Goal: Task Accomplishment & Management: Manage account settings

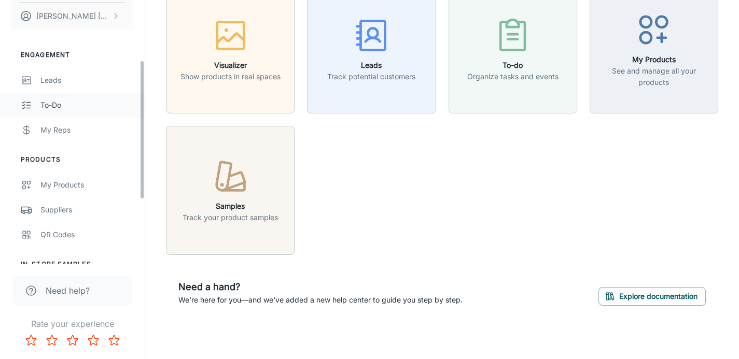
scroll to position [173, 0]
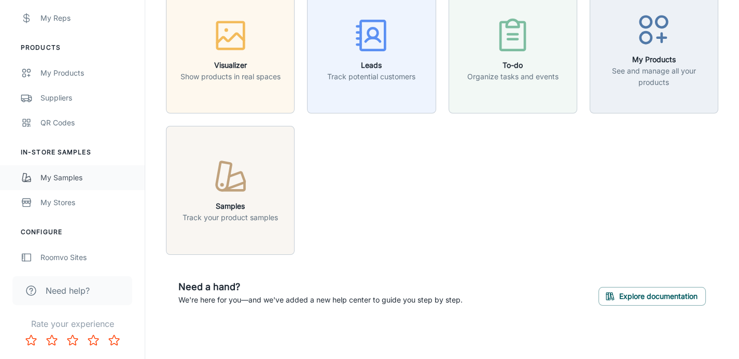
click at [57, 176] on div "My Samples" at bounding box center [87, 177] width 94 height 11
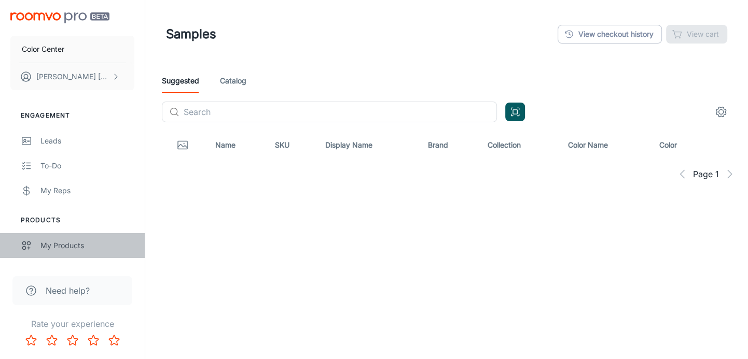
click at [63, 246] on div "My Products" at bounding box center [87, 245] width 94 height 11
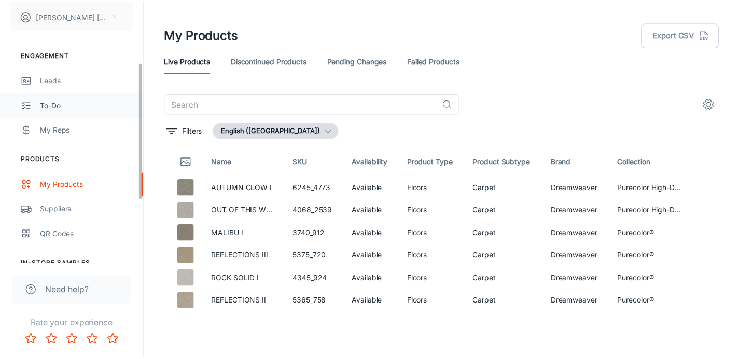
scroll to position [115, 0]
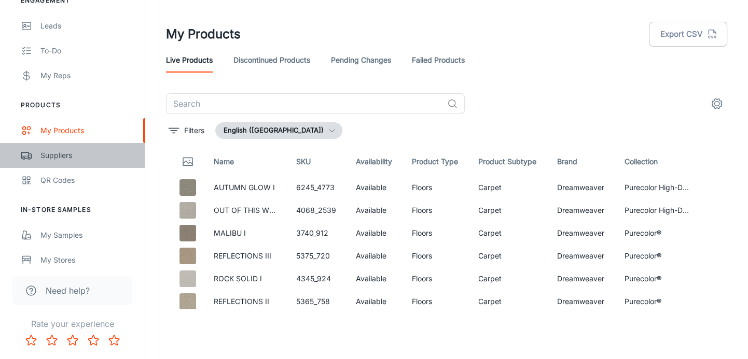
click at [62, 155] on div "Suppliers" at bounding box center [87, 155] width 94 height 11
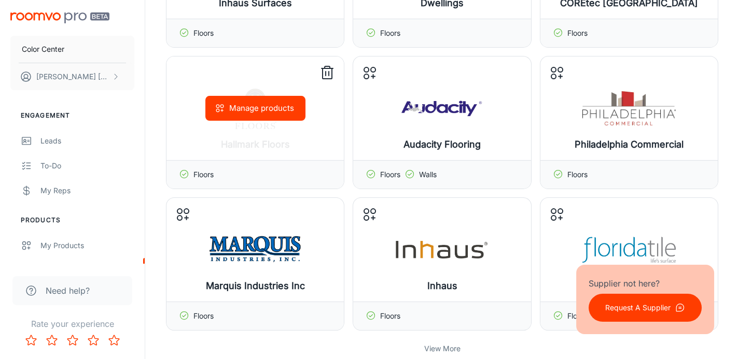
scroll to position [345, 0]
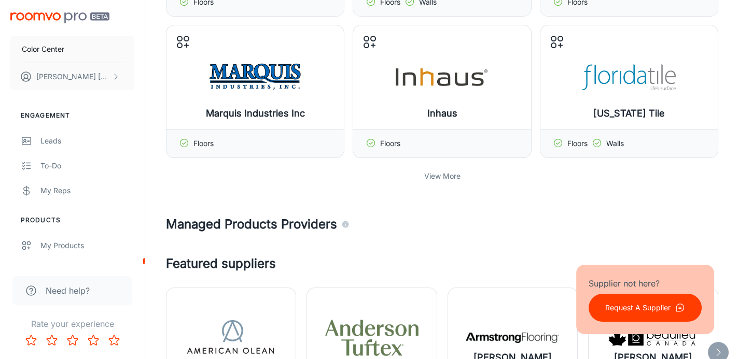
click at [429, 172] on p "View More" at bounding box center [442, 176] width 36 height 11
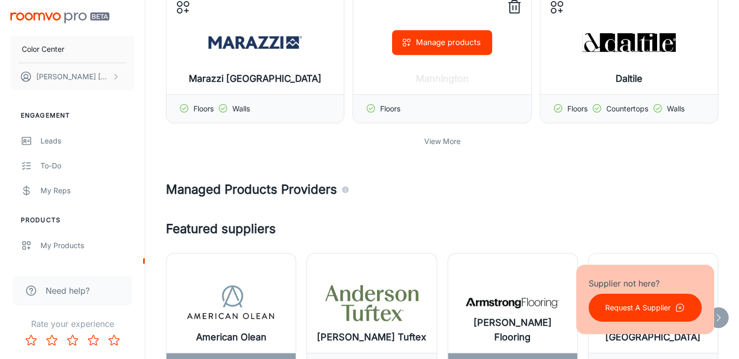
scroll to position [807, 0]
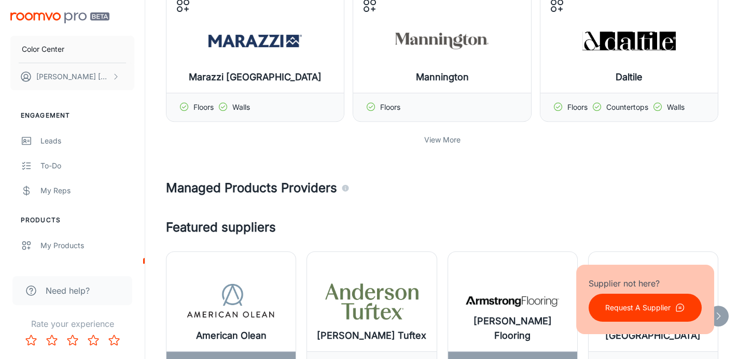
click at [447, 138] on p "View More" at bounding box center [442, 139] width 36 height 11
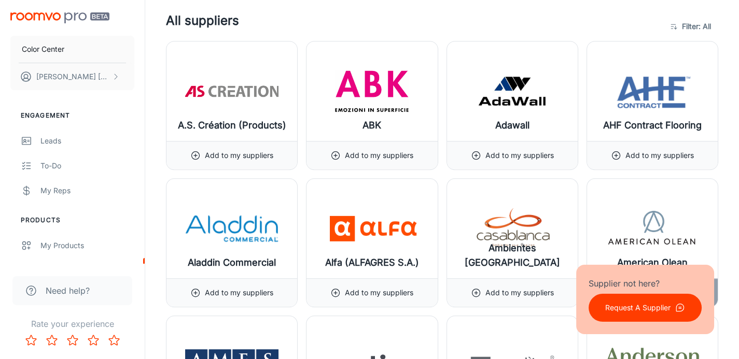
scroll to position [1556, 0]
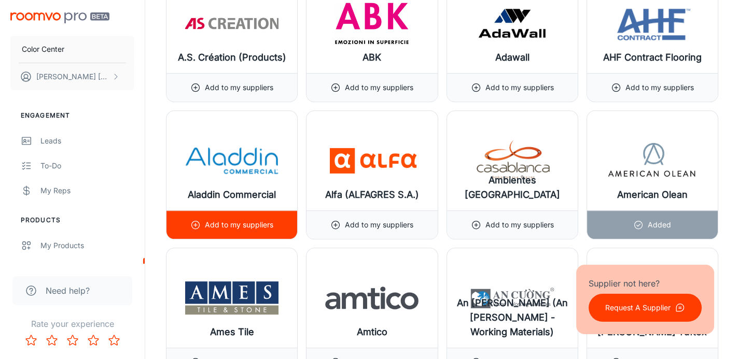
click at [238, 222] on p "Add to my suppliers" at bounding box center [239, 224] width 68 height 11
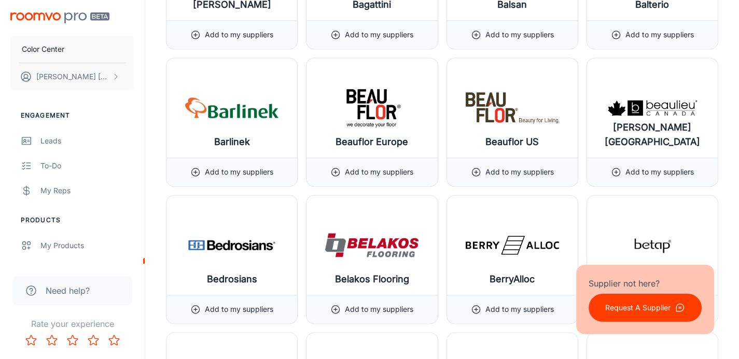
scroll to position [2766, 0]
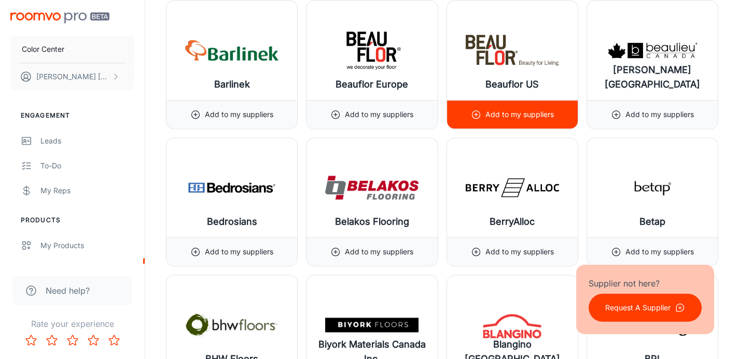
click at [531, 114] on p "Add to my suppliers" at bounding box center [519, 114] width 68 height 11
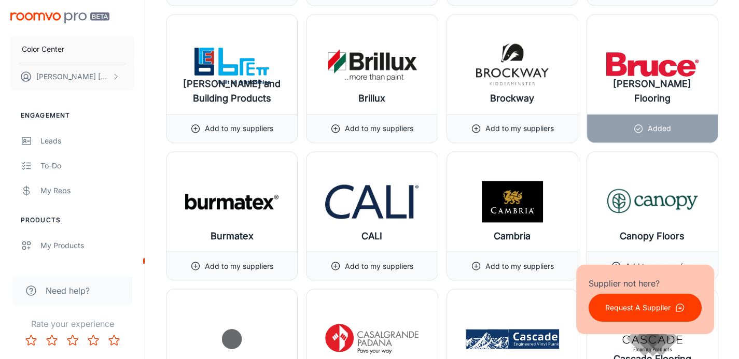
scroll to position [3227, 0]
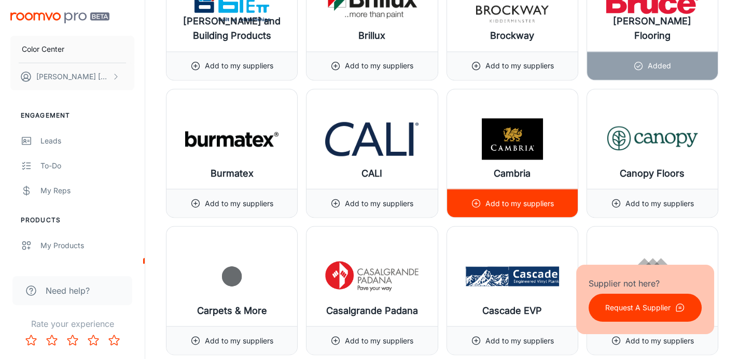
click at [533, 202] on p "Add to my suppliers" at bounding box center [519, 203] width 68 height 11
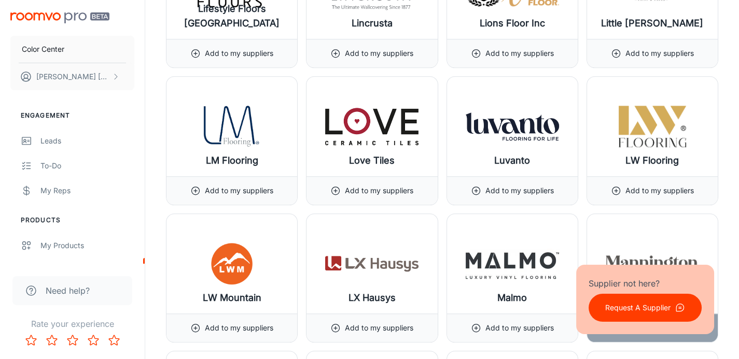
scroll to position [8760, 0]
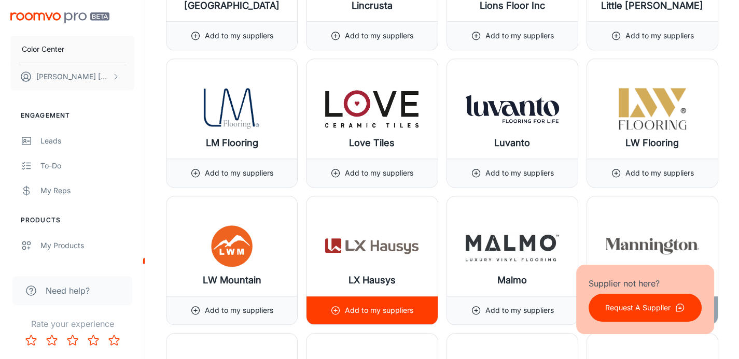
click at [407, 305] on p "Add to my suppliers" at bounding box center [379, 310] width 68 height 11
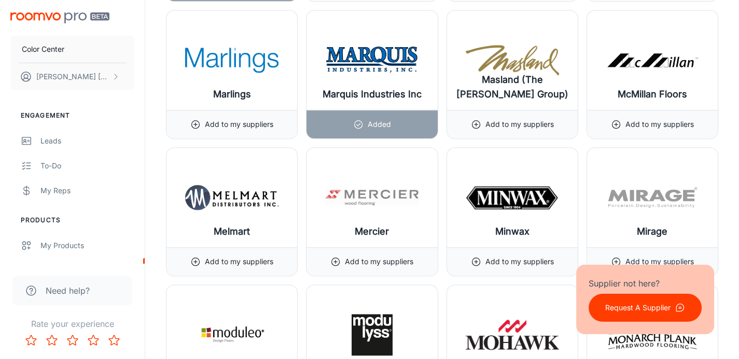
scroll to position [9278, 0]
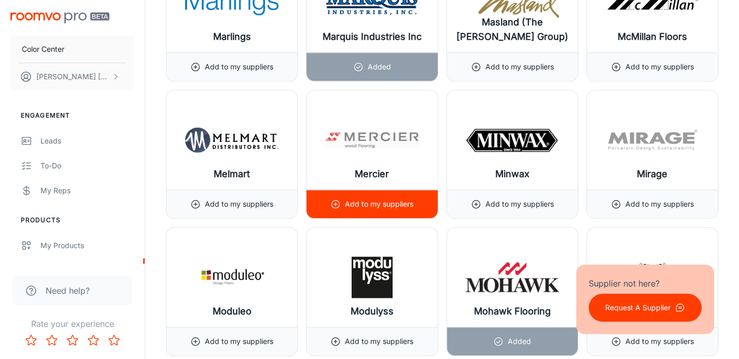
click at [382, 199] on p "Add to my suppliers" at bounding box center [379, 204] width 68 height 11
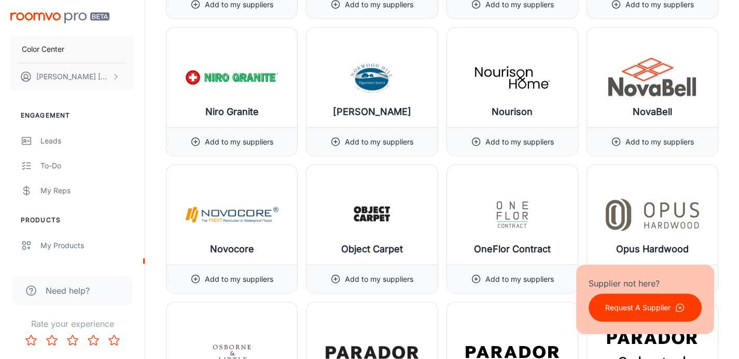
scroll to position [10143, 0]
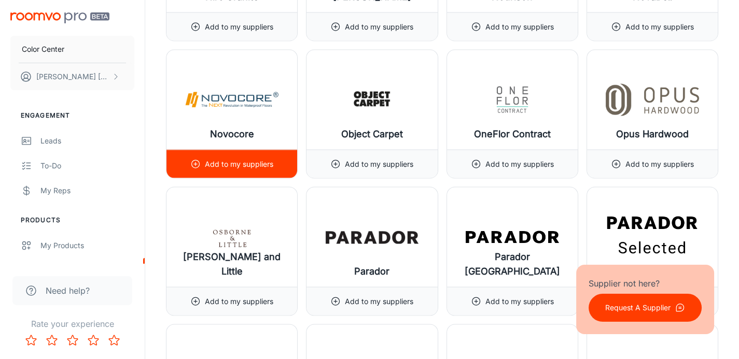
click at [241, 160] on div "Add to my suppliers" at bounding box center [231, 164] width 83 height 28
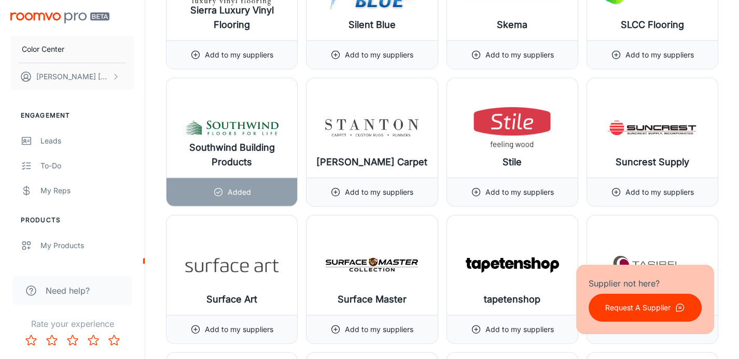
scroll to position [11987, 0]
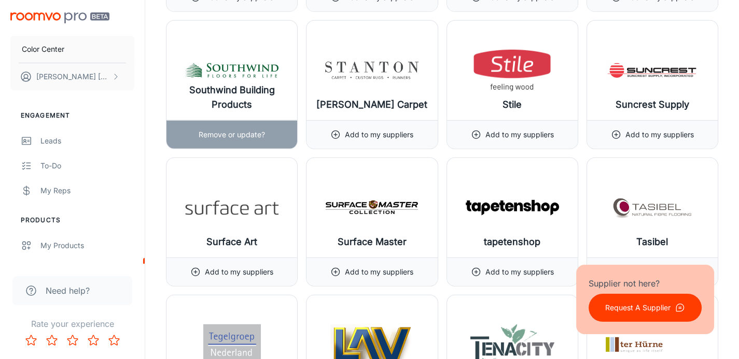
click at [240, 129] on p "Remove or update?" at bounding box center [232, 134] width 66 height 11
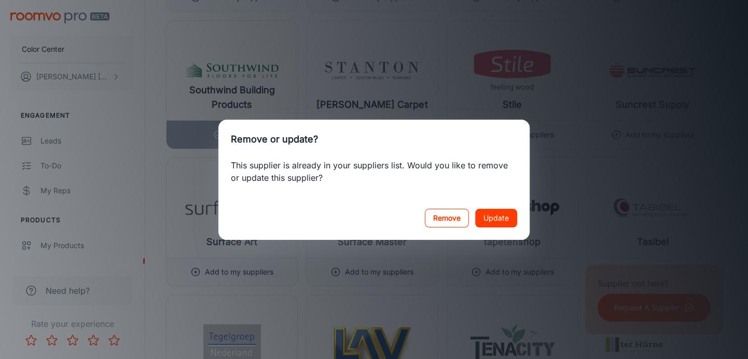
click at [448, 217] on button "Remove" at bounding box center [447, 218] width 44 height 19
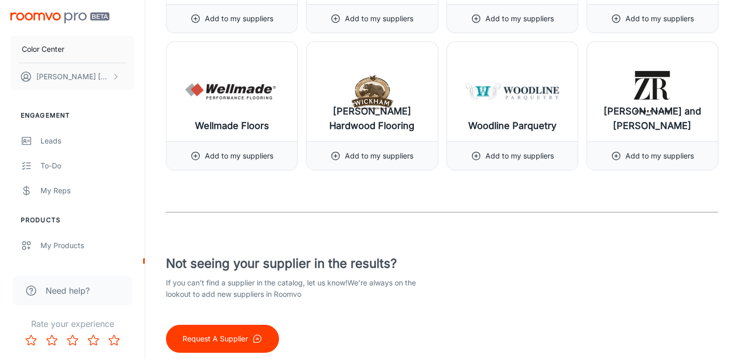
scroll to position [13331, 0]
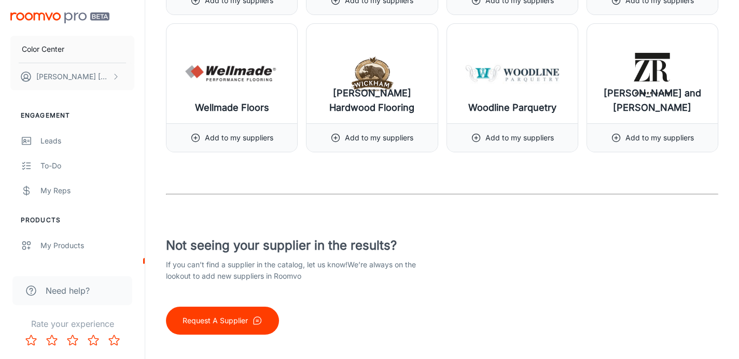
click at [212, 315] on p "Request A Supplier" at bounding box center [215, 320] width 65 height 11
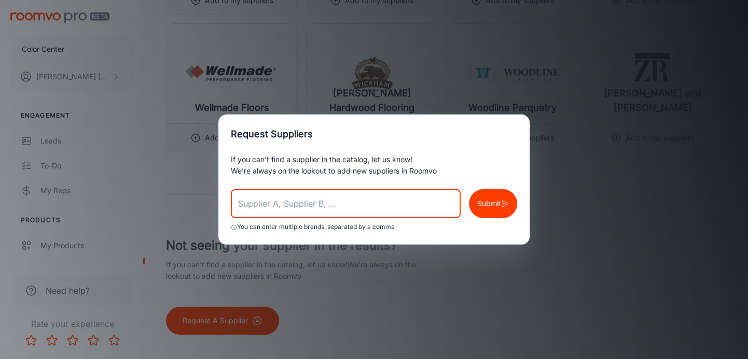
click at [298, 209] on input "text" at bounding box center [346, 203] width 230 height 29
type input "[PERSON_NAME]"
click at [480, 202] on p "Submit" at bounding box center [489, 203] width 24 height 11
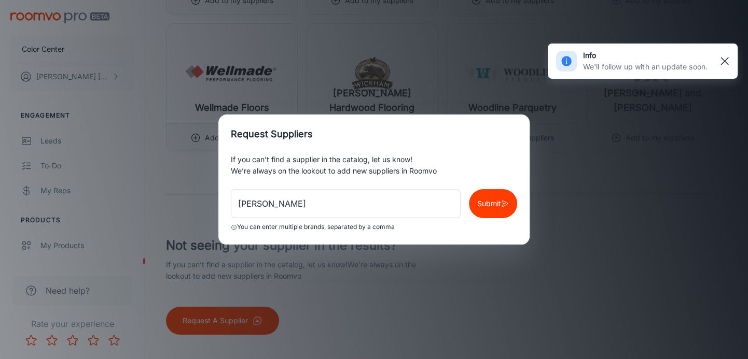
click at [726, 60] on rect "button" at bounding box center [724, 61] width 12 height 12
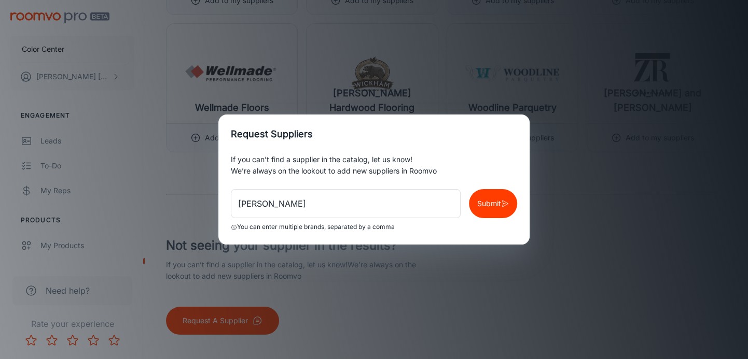
click at [336, 335] on div "Request Suppliers If you can’t find a supplier in the catalog, let us know! We’…" at bounding box center [374, 179] width 748 height 359
